Goal: Information Seeking & Learning: Learn about a topic

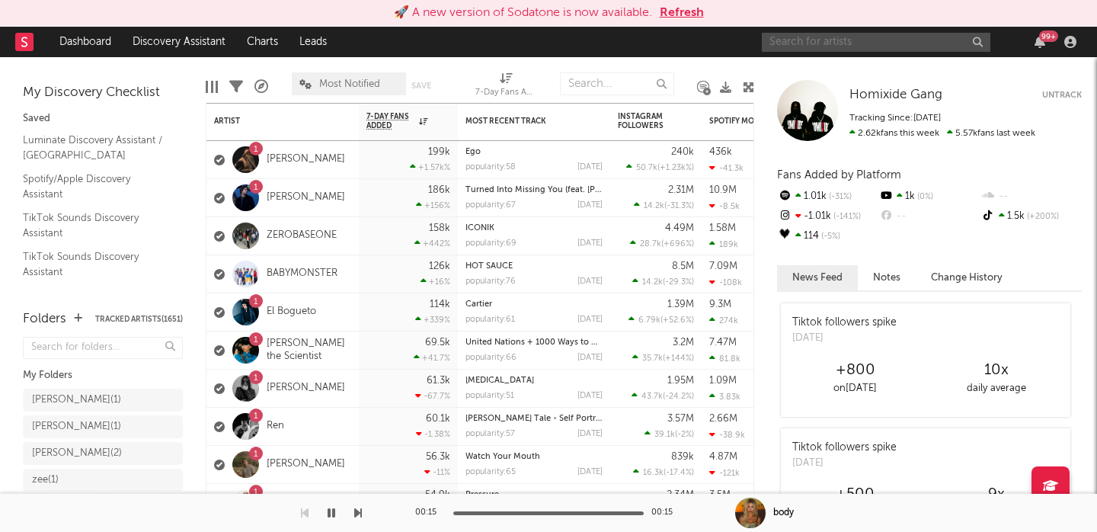
click at [850, 38] on input "text" at bounding box center [876, 42] width 229 height 19
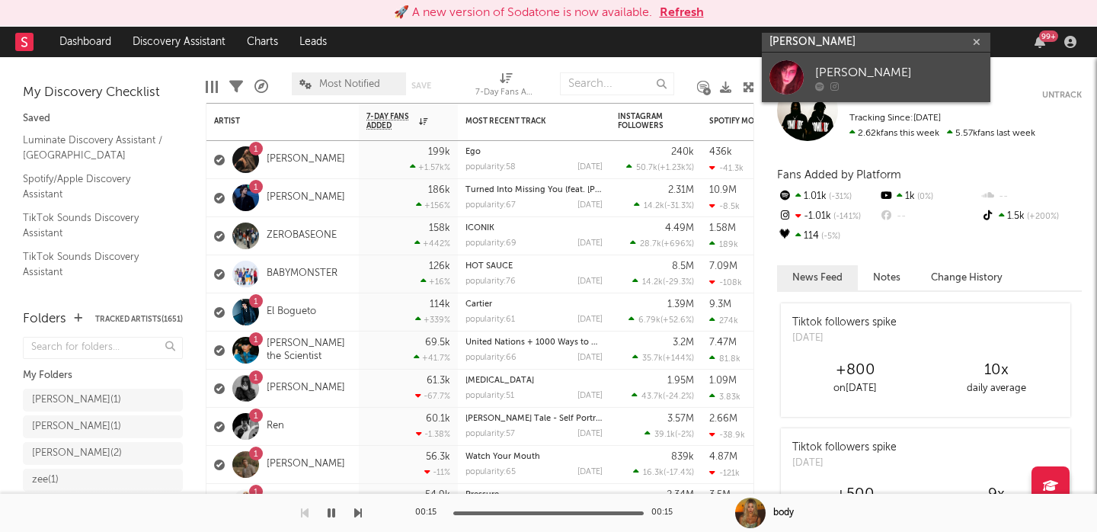
type input "[PERSON_NAME]"
click at [889, 60] on link "[PERSON_NAME]" at bounding box center [876, 78] width 229 height 50
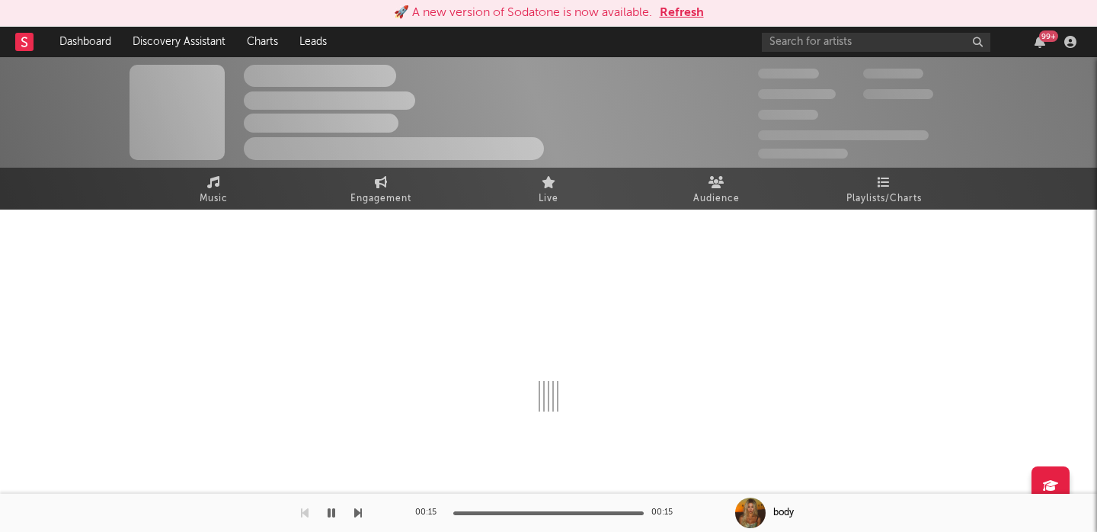
select select "1w"
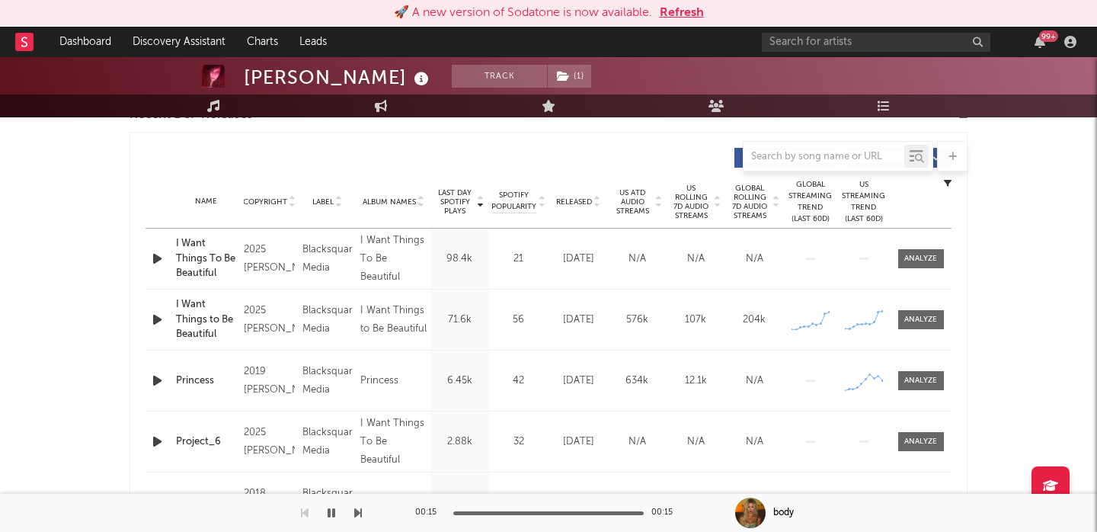
scroll to position [573, 0]
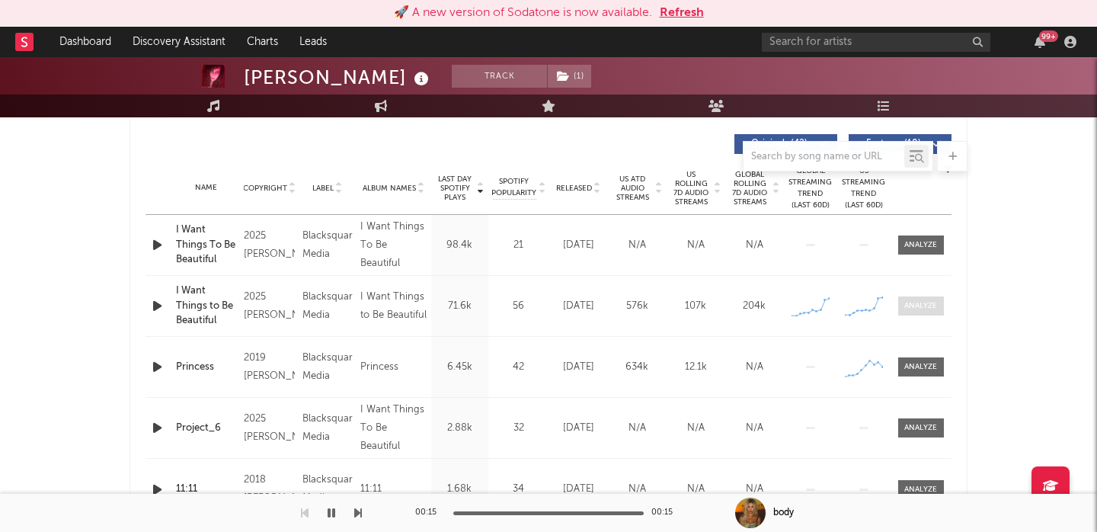
click at [927, 307] on div at bounding box center [920, 305] width 33 height 11
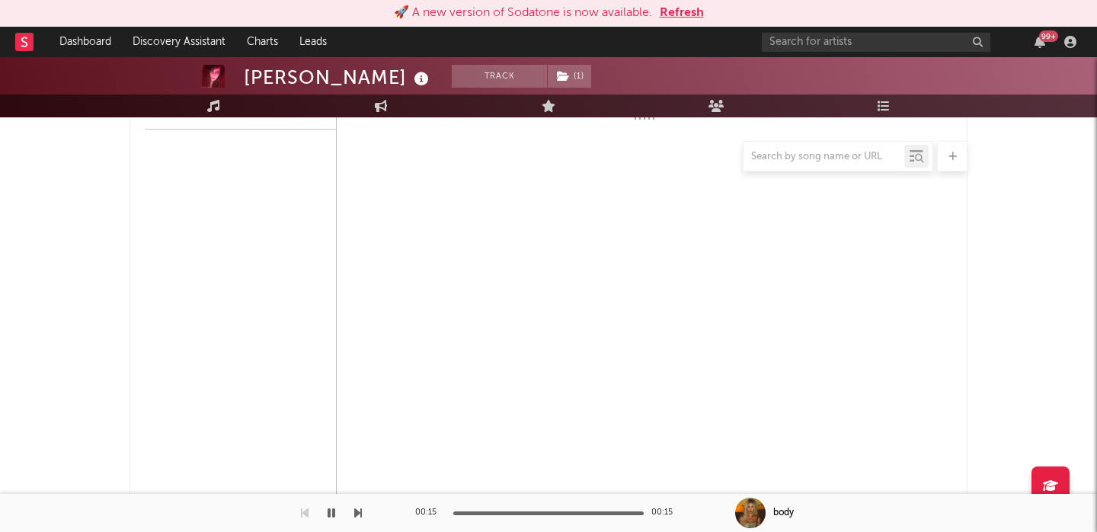
select select "1w"
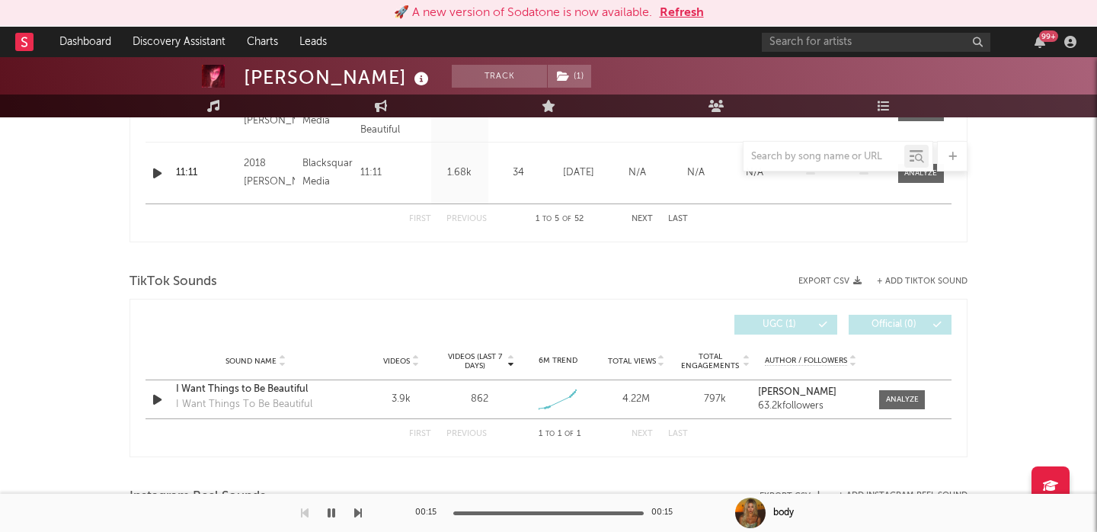
scroll to position [1692, 0]
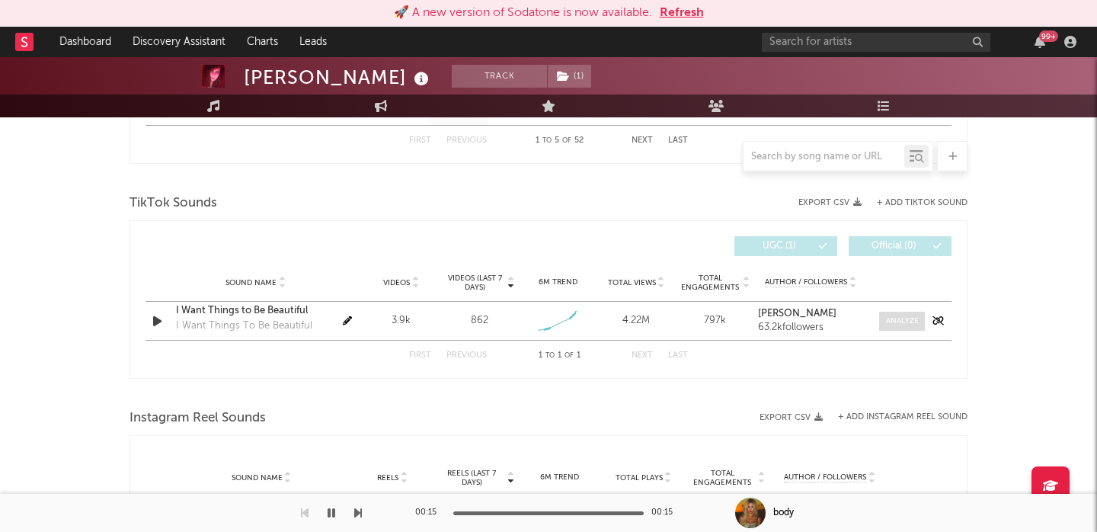
click at [905, 322] on div at bounding box center [902, 320] width 33 height 11
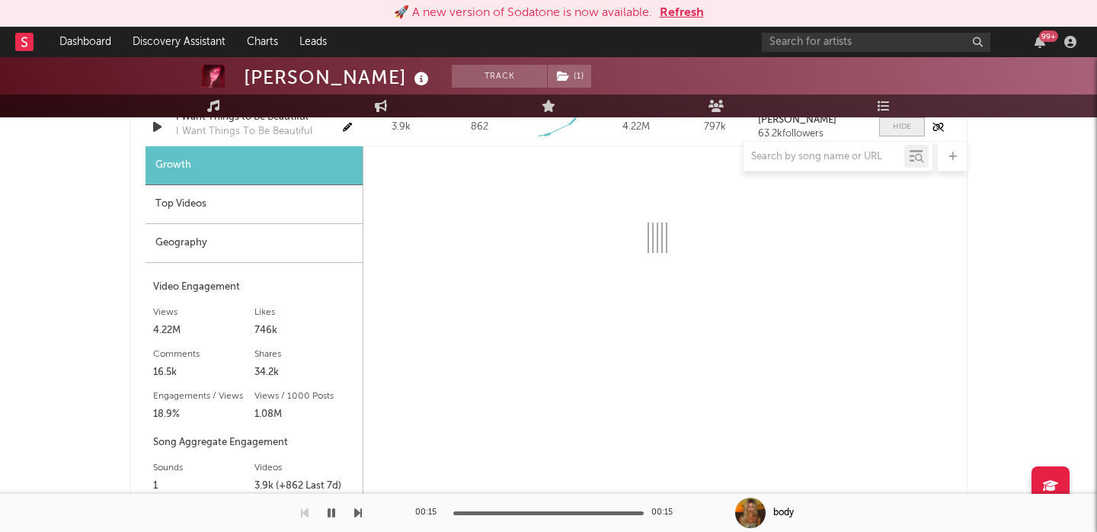
select select "1w"
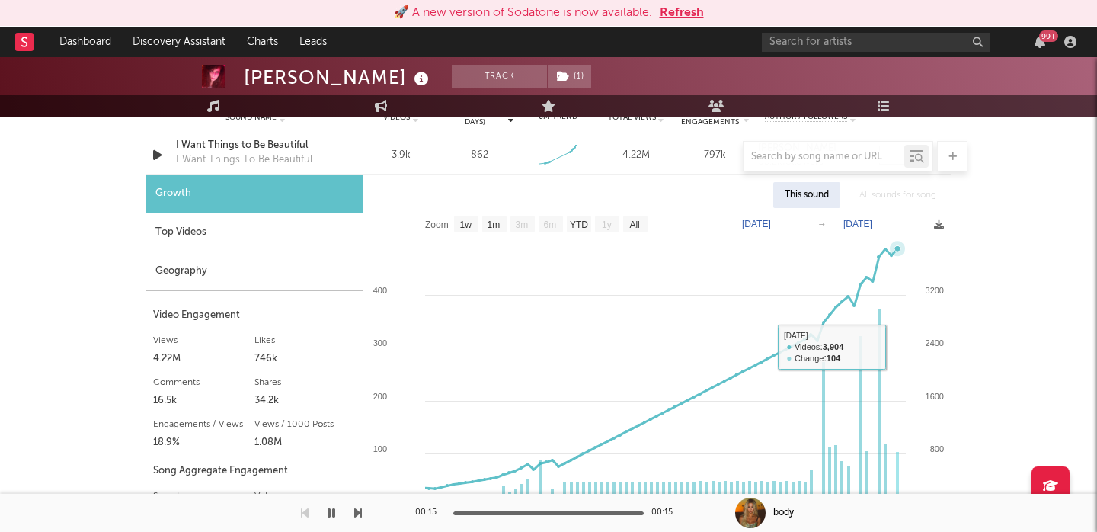
scroll to position [1840, 0]
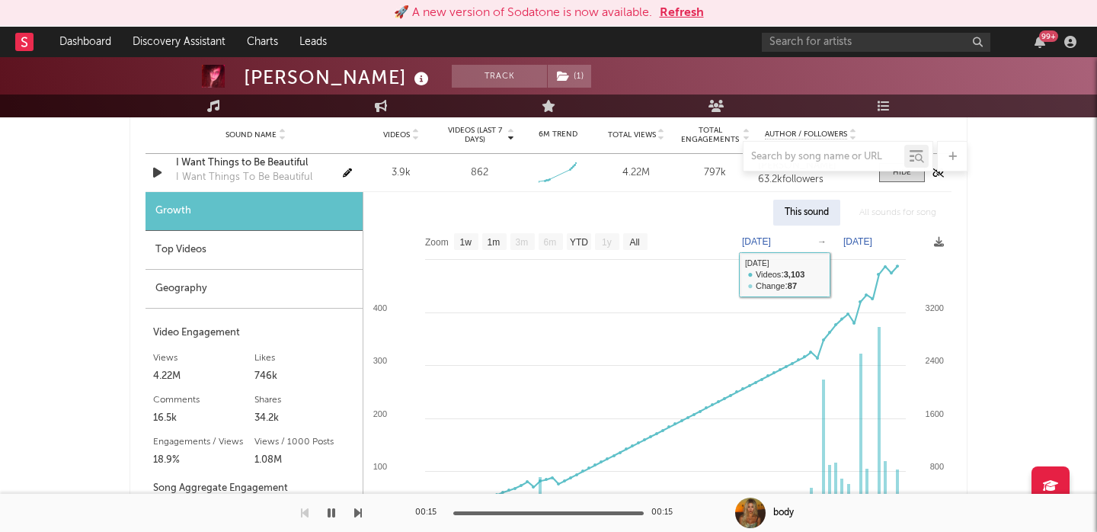
click at [197, 178] on div "I Want Things To Be Beautiful" at bounding box center [244, 177] width 136 height 15
click at [201, 164] on div at bounding box center [549, 156] width 838 height 30
click at [221, 162] on div at bounding box center [549, 156] width 838 height 30
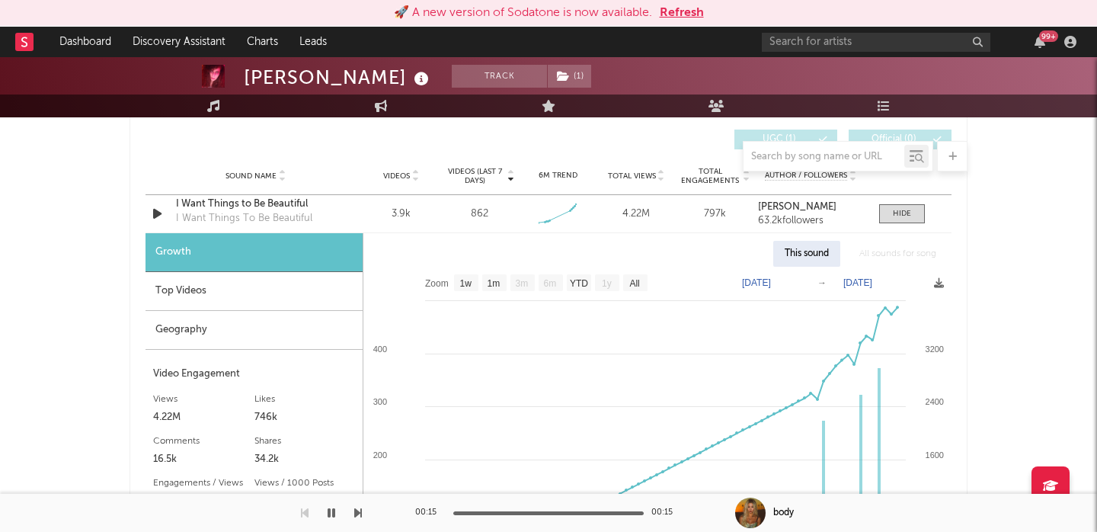
scroll to position [1792, 0]
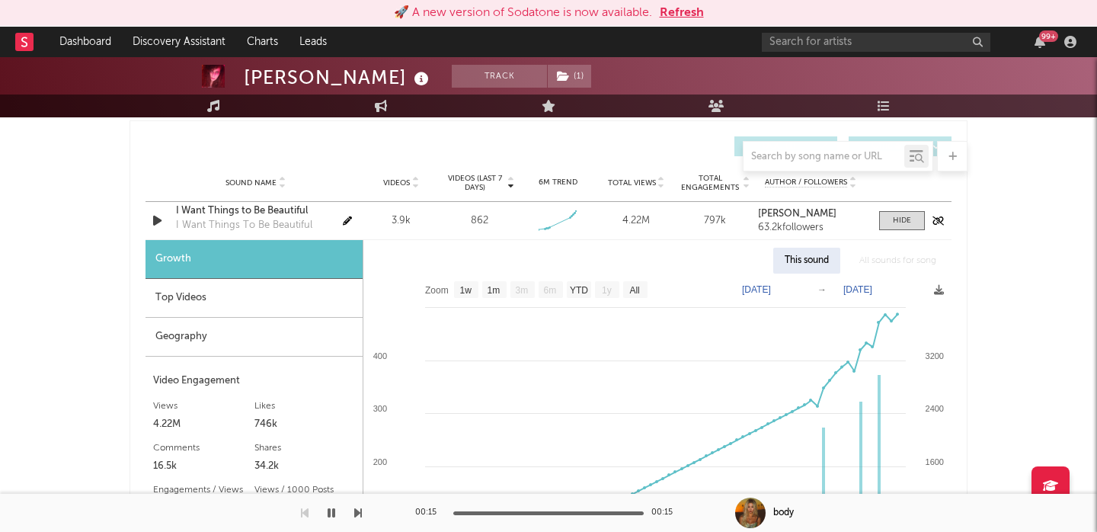
click at [234, 203] on div "I Want Things to Be Beautiful" at bounding box center [255, 210] width 159 height 15
click at [855, 40] on input "text" at bounding box center [876, 42] width 229 height 19
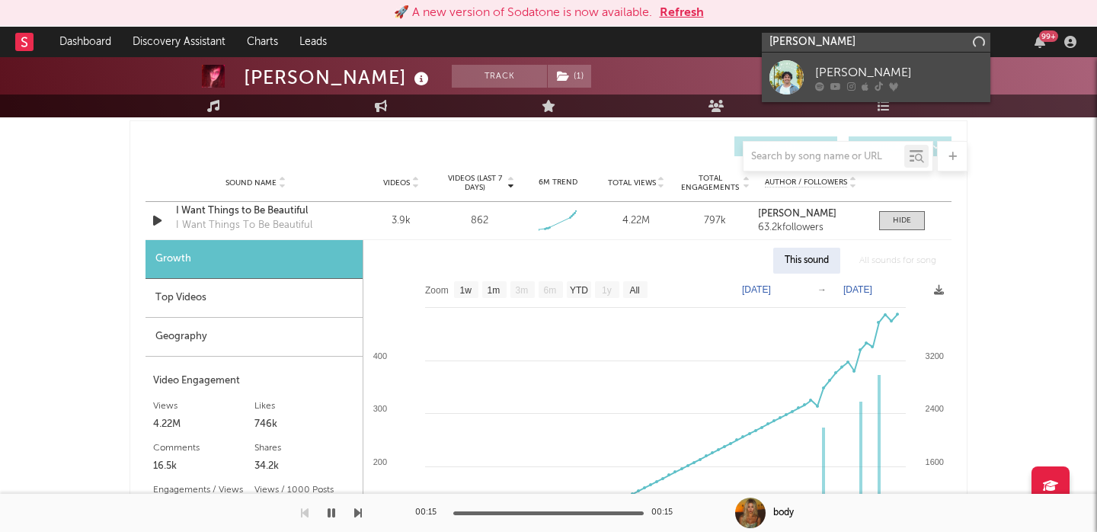
type input "[PERSON_NAME]"
click at [923, 69] on div "[PERSON_NAME]" at bounding box center [899, 72] width 168 height 18
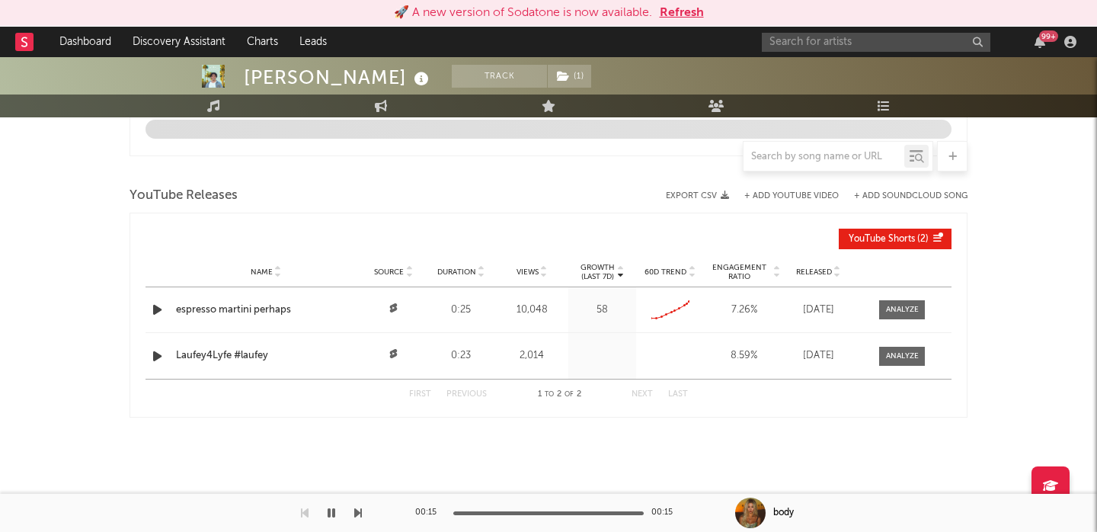
select select "1w"
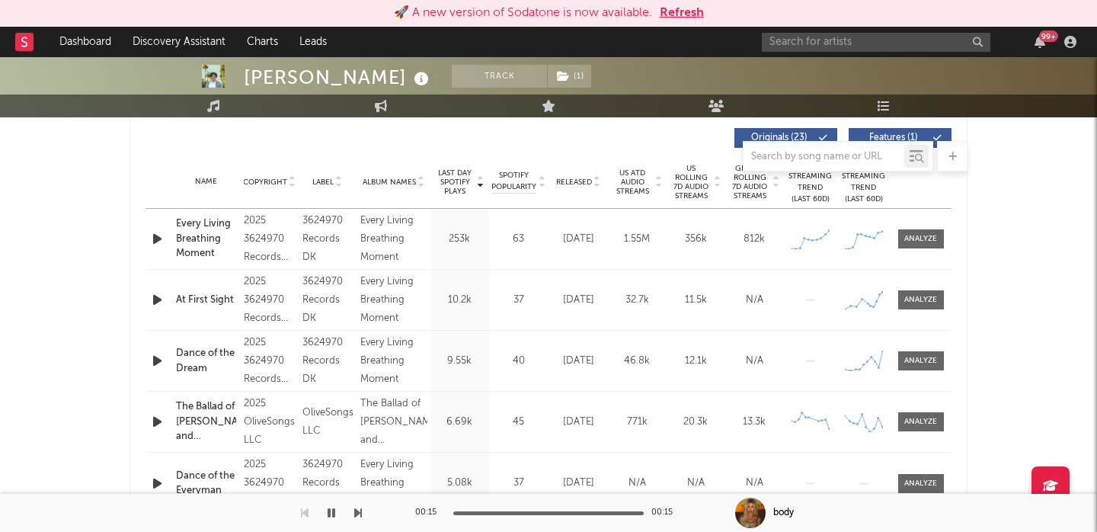
scroll to position [574, 0]
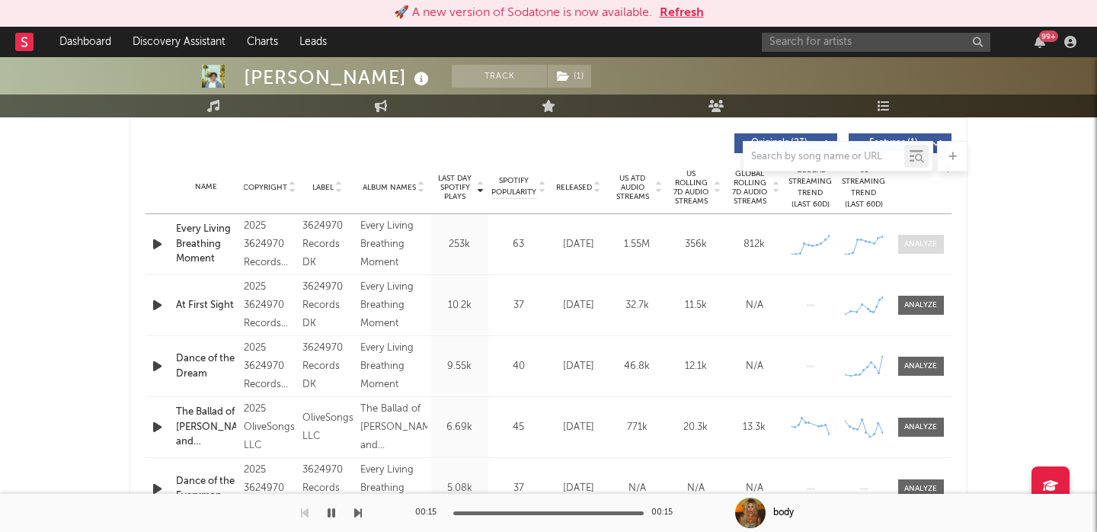
click at [933, 244] on div at bounding box center [920, 243] width 33 height 11
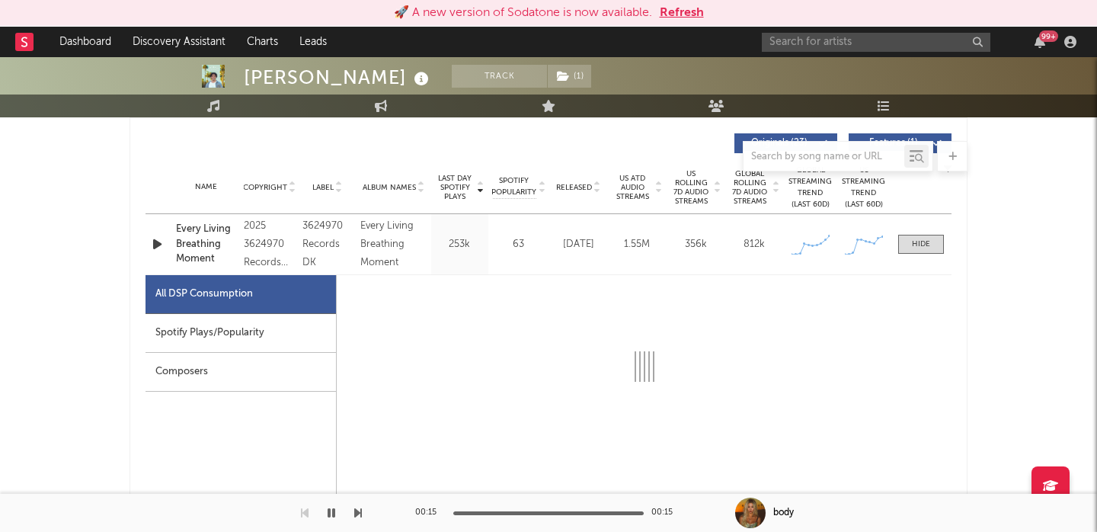
select select "1w"
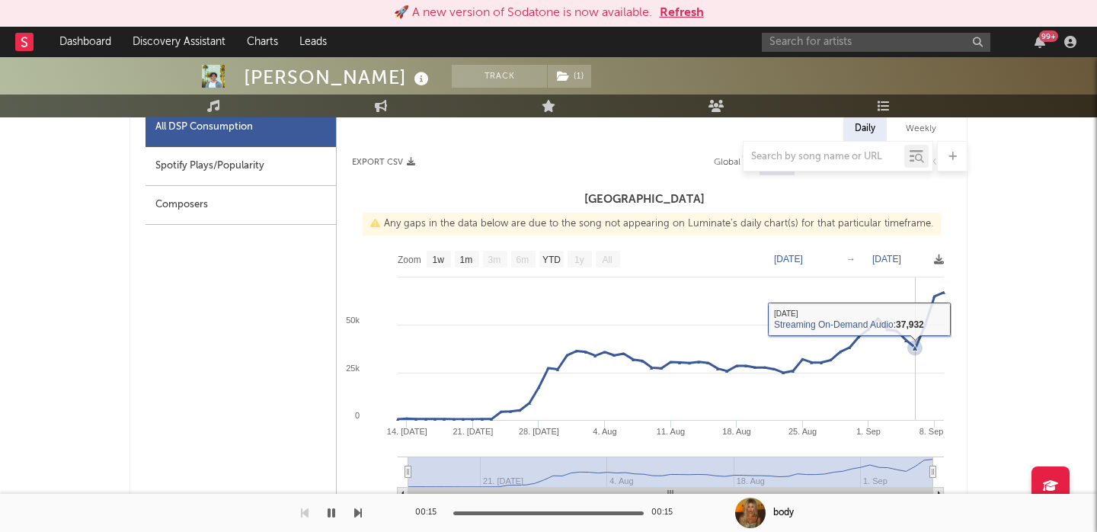
scroll to position [661, 0]
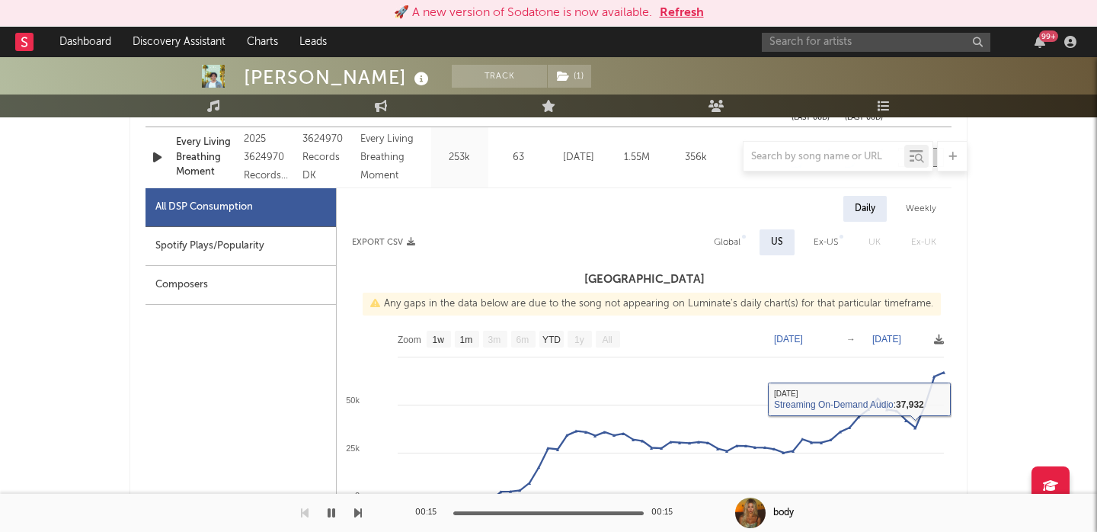
click at [728, 246] on div "Global" at bounding box center [727, 242] width 27 height 18
select select "1w"
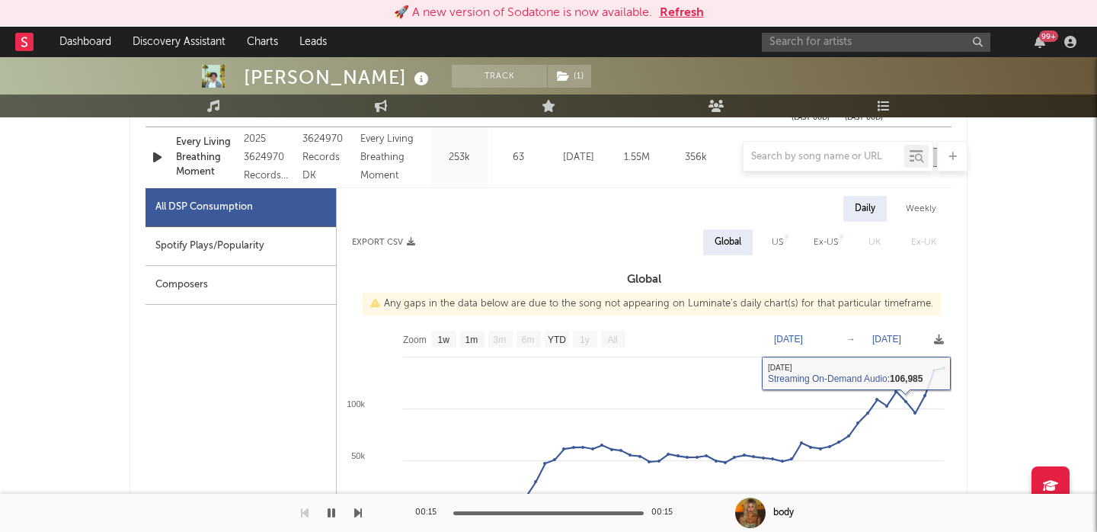
click at [248, 252] on div "Spotify Plays/Popularity" at bounding box center [241, 246] width 190 height 39
select select "1w"
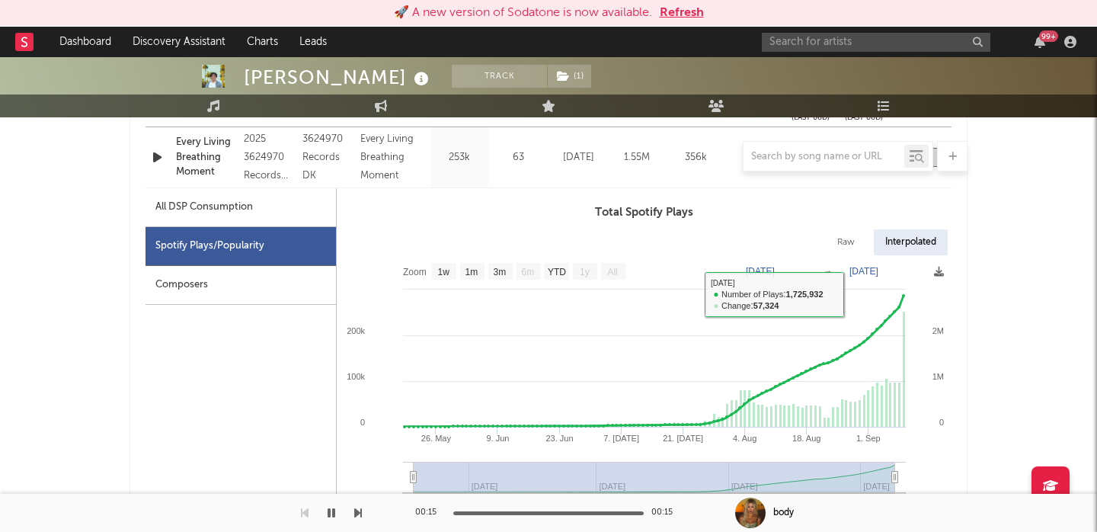
click at [853, 246] on div "Raw" at bounding box center [846, 242] width 40 height 26
select select "1w"
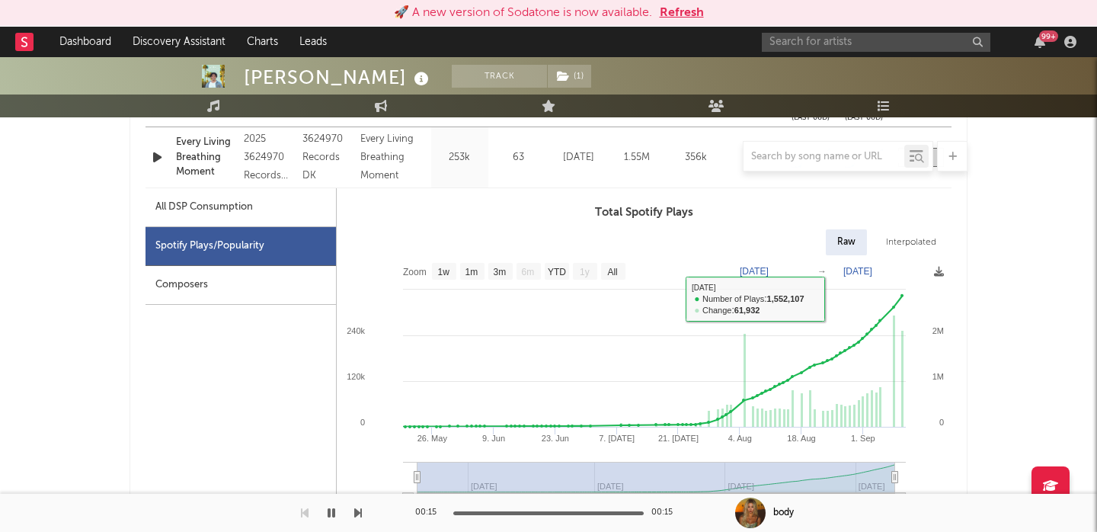
click at [297, 194] on div "All DSP Consumption" at bounding box center [241, 207] width 190 height 39
select select "1w"
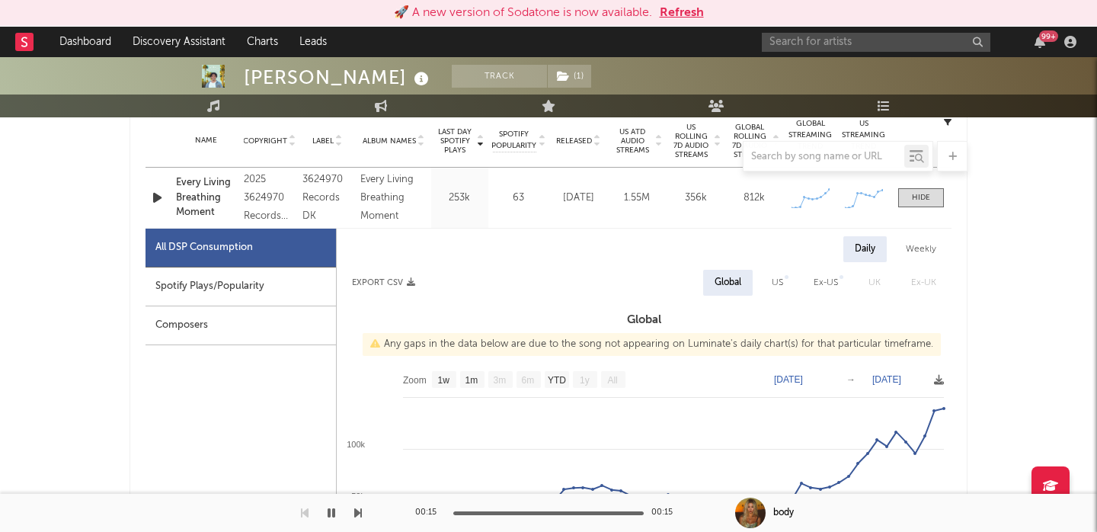
scroll to position [586, 0]
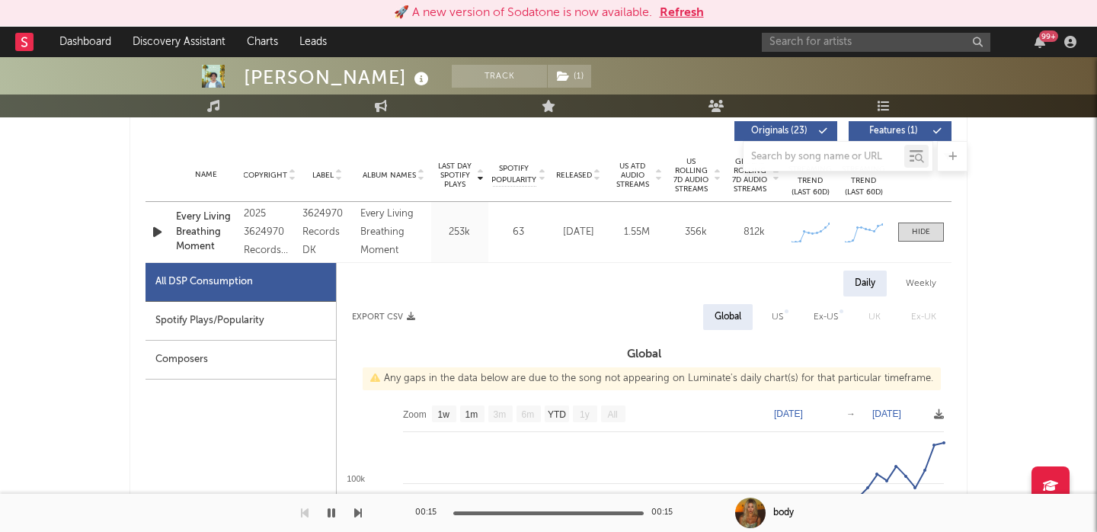
click at [205, 212] on div "Every Living Breathing Moment" at bounding box center [206, 232] width 60 height 45
click at [786, 45] on input "text" at bounding box center [876, 42] width 229 height 19
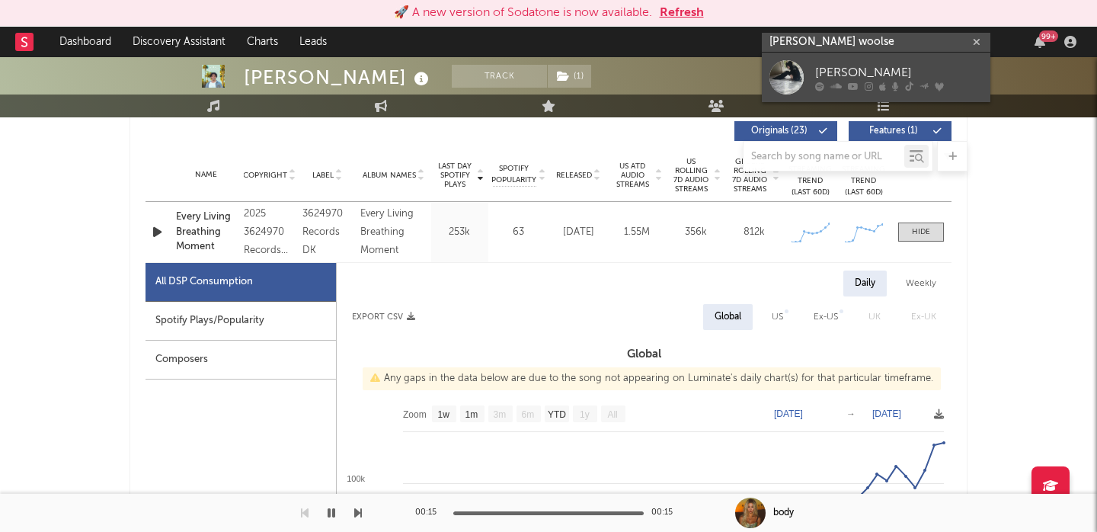
type input "[PERSON_NAME] woolse"
click at [920, 84] on icon at bounding box center [924, 85] width 9 height 9
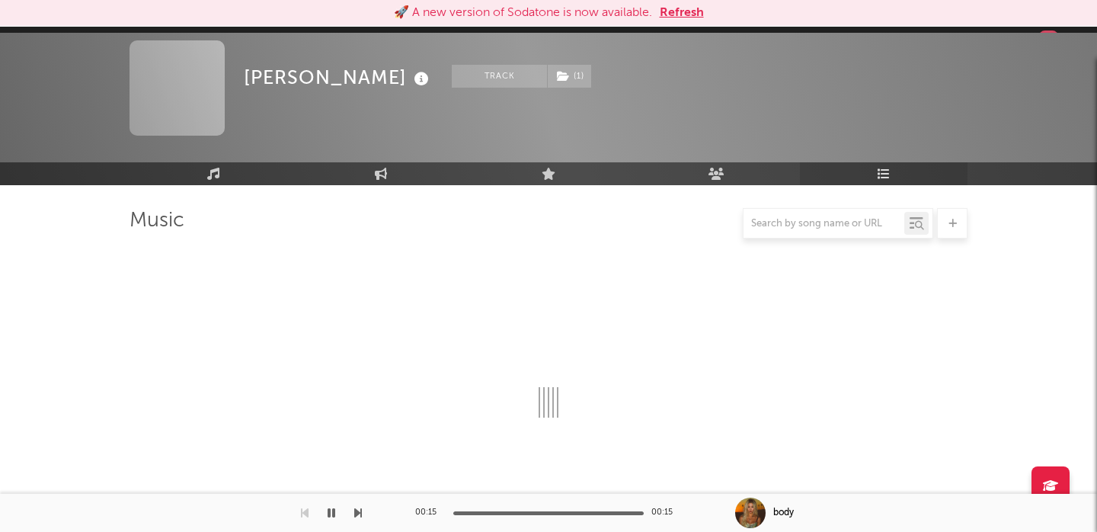
scroll to position [586, 0]
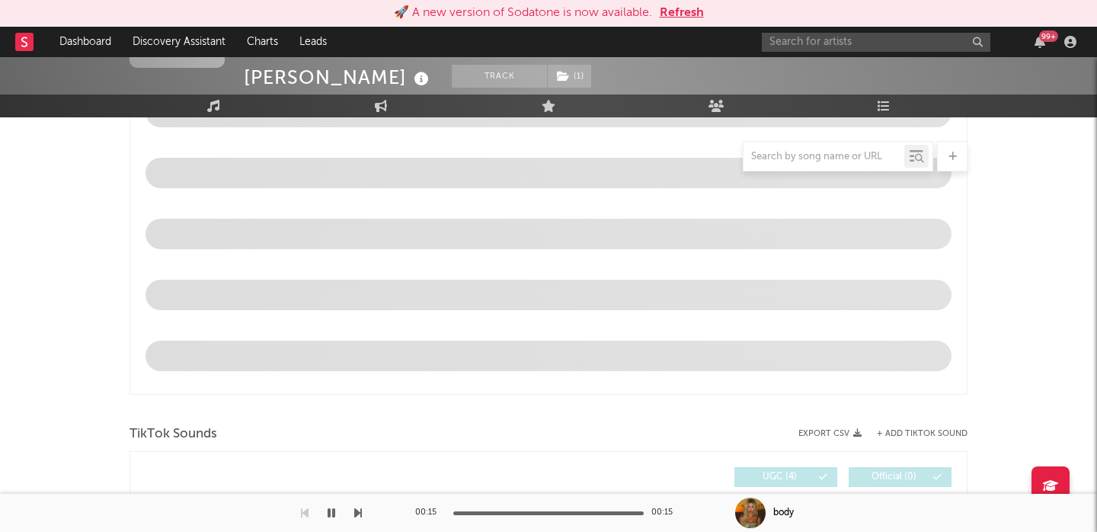
select select "6m"
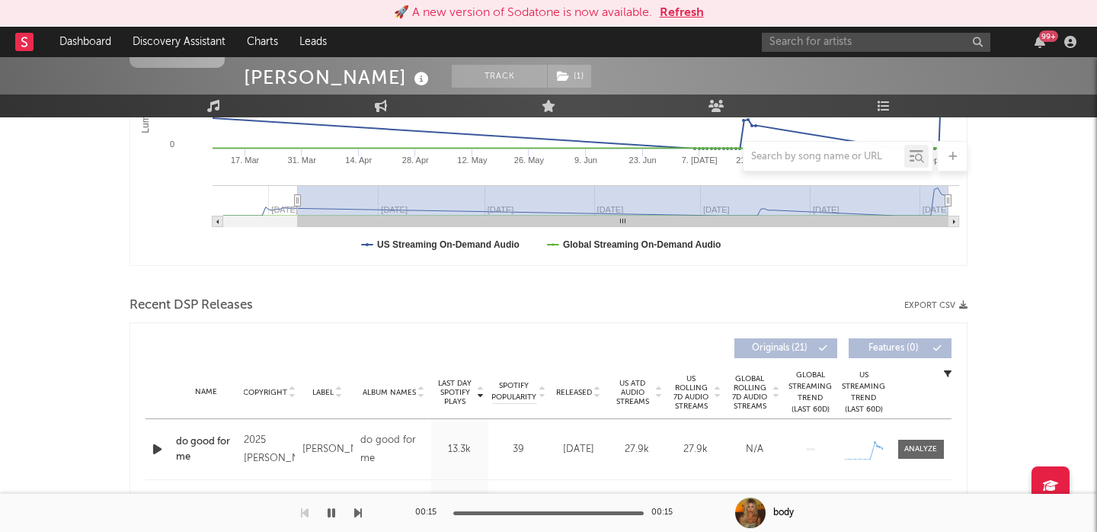
scroll to position [604, 0]
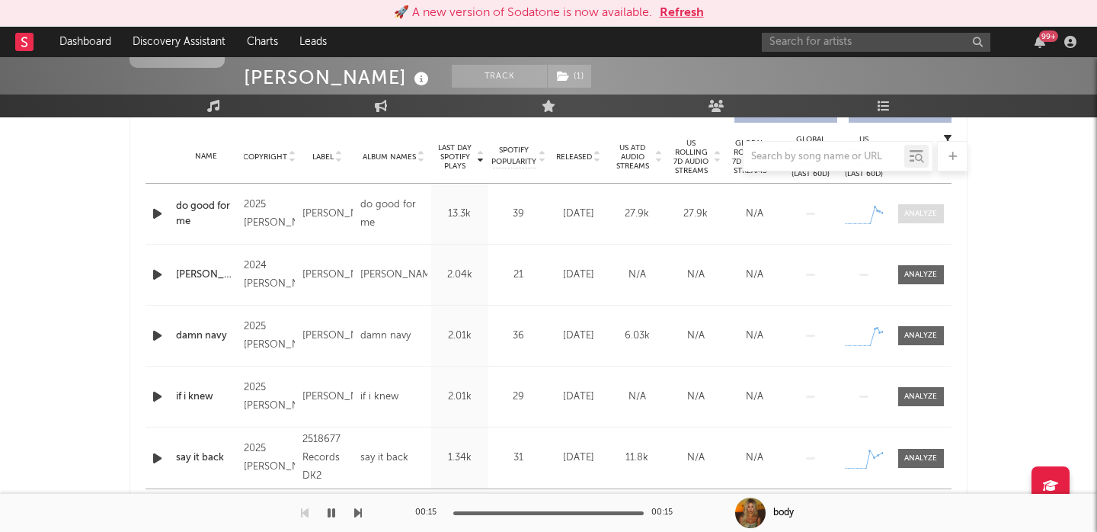
click at [920, 210] on div at bounding box center [920, 213] width 33 height 11
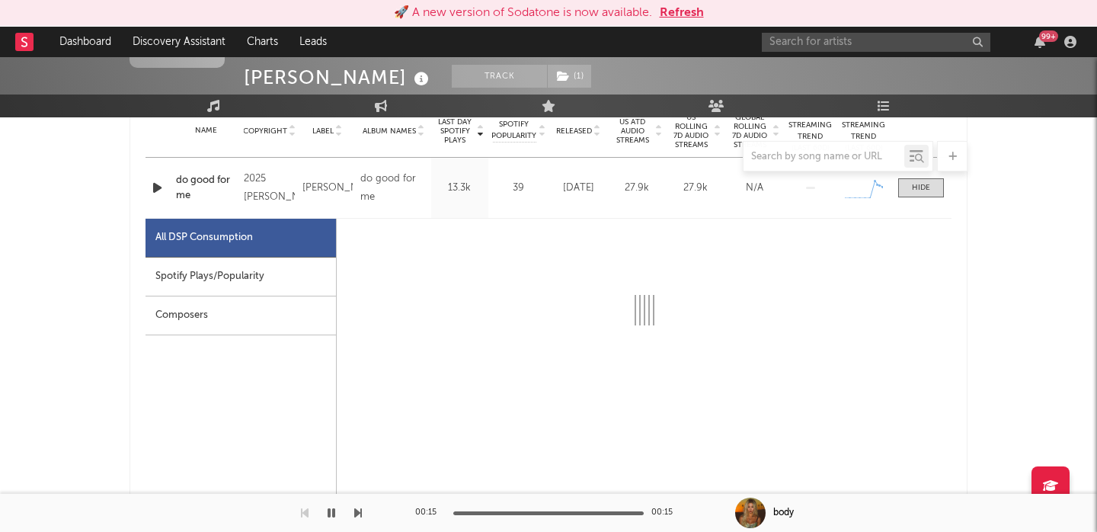
scroll to position [632, 0]
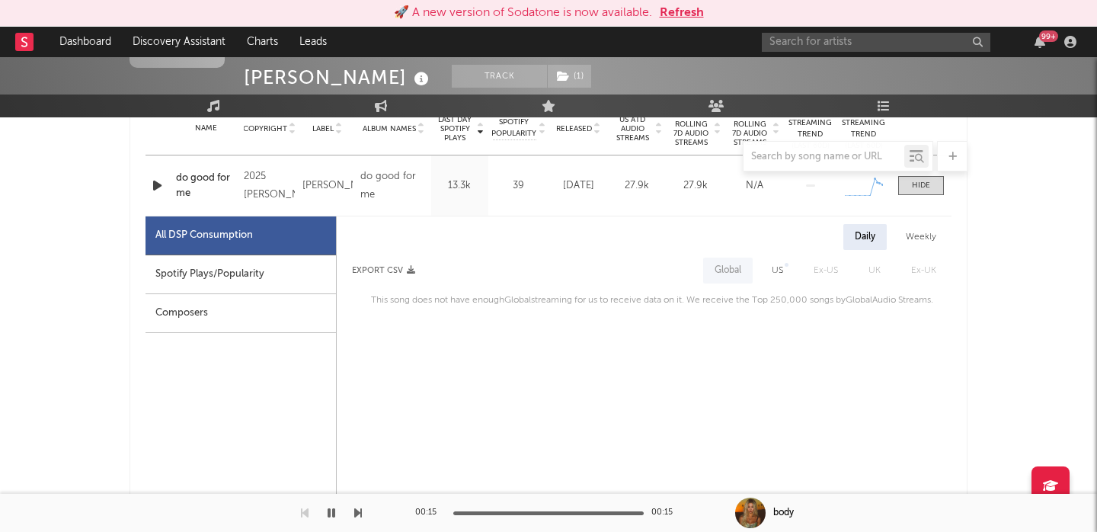
click at [780, 271] on div "US" at bounding box center [777, 270] width 11 height 18
select select "1w"
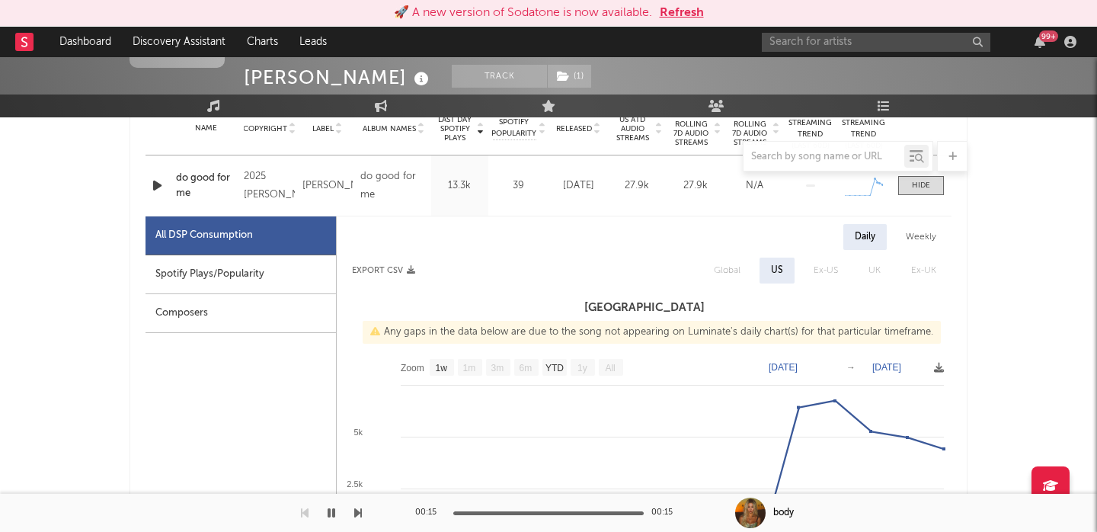
click at [279, 273] on div "Spotify Plays/Popularity" at bounding box center [241, 274] width 190 height 39
select select "1w"
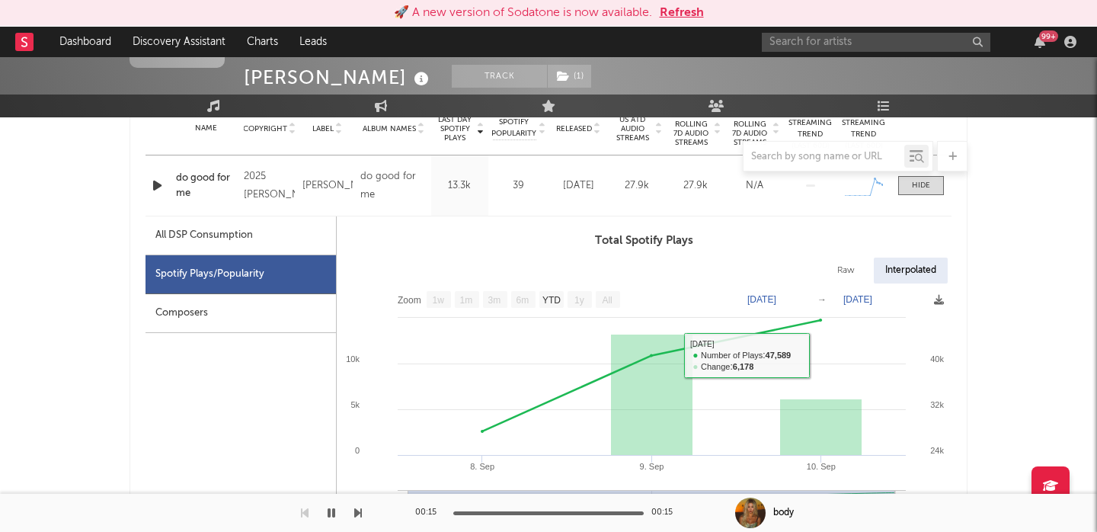
click at [844, 257] on div "Total Spotify Plays Raw Interpolated Zoom 1w 1m 3m 6m YTD 1y All [DATE] [DATE] …" at bounding box center [644, 387] width 615 height 311
click at [848, 283] on rect at bounding box center [644, 412] width 615 height 259
click at [847, 269] on div "Raw" at bounding box center [846, 271] width 40 height 26
select select "1w"
